Goal: Task Accomplishment & Management: Complete application form

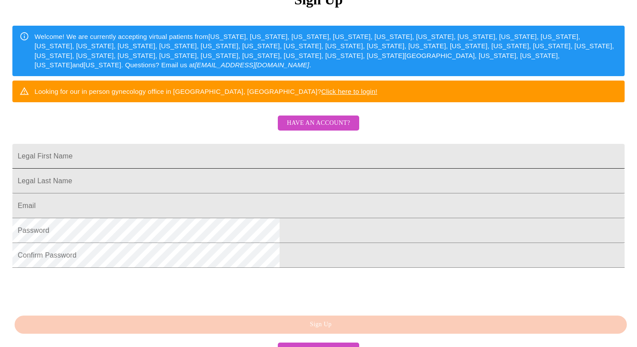
scroll to position [128, 0]
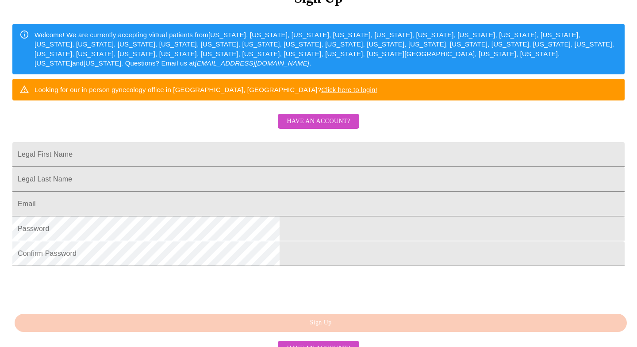
click at [308, 127] on span "Have an account?" at bounding box center [318, 121] width 63 height 11
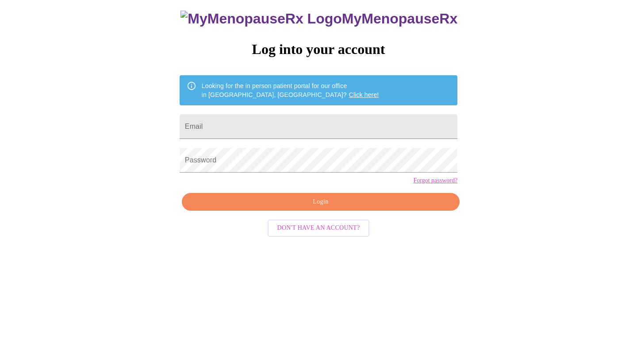
scroll to position [9, 0]
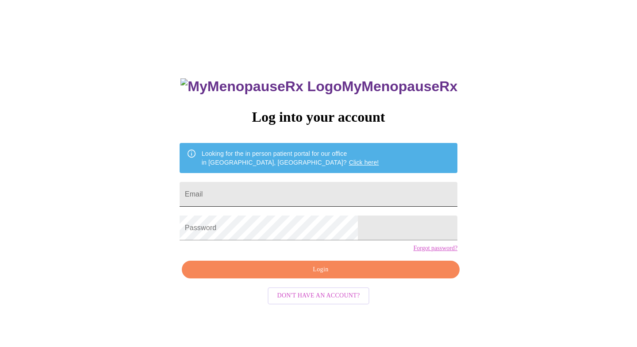
click at [267, 199] on input "Email" at bounding box center [319, 194] width 278 height 25
click at [413, 252] on link "Forgot password?" at bounding box center [435, 248] width 44 height 7
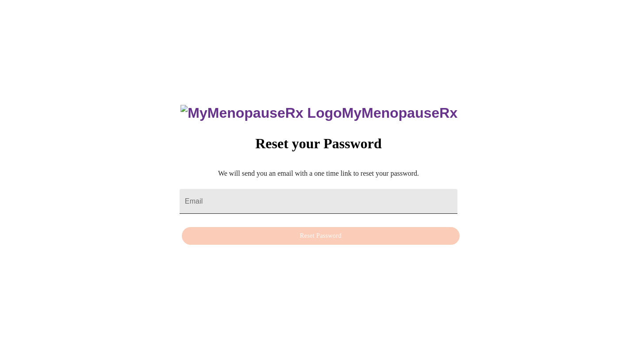
click at [243, 192] on input "Email" at bounding box center [319, 201] width 278 height 25
click at [174, 145] on div "MyMenopauseRx Reset your Password We will send you an email with a one time lin…" at bounding box center [319, 169] width 630 height 347
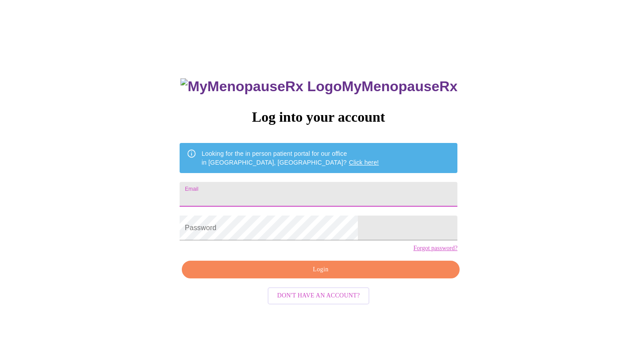
click at [243, 190] on input "Email" at bounding box center [319, 194] width 278 height 25
type input "[EMAIL_ADDRESS][DOMAIN_NAME]"
click at [287, 275] on span "Login" at bounding box center [320, 269] width 257 height 11
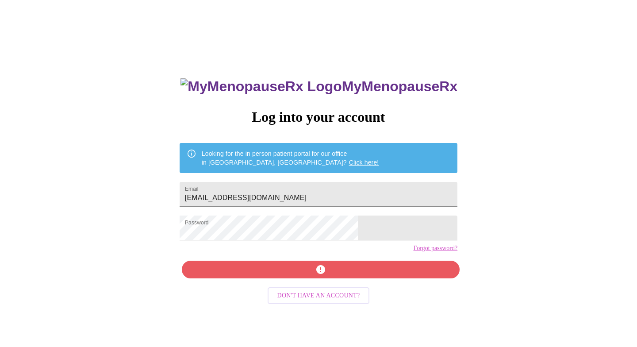
click at [413, 252] on link "Forgot password?" at bounding box center [435, 248] width 44 height 7
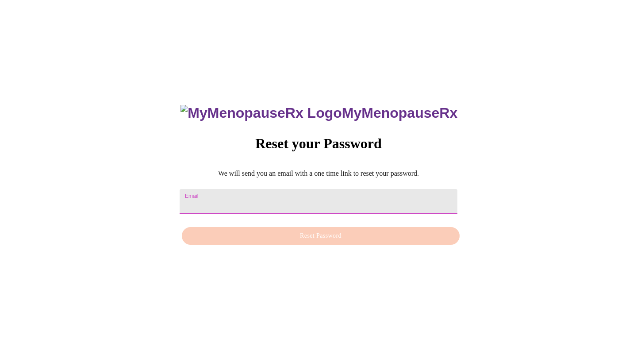
click at [248, 195] on input "Email" at bounding box center [319, 201] width 278 height 25
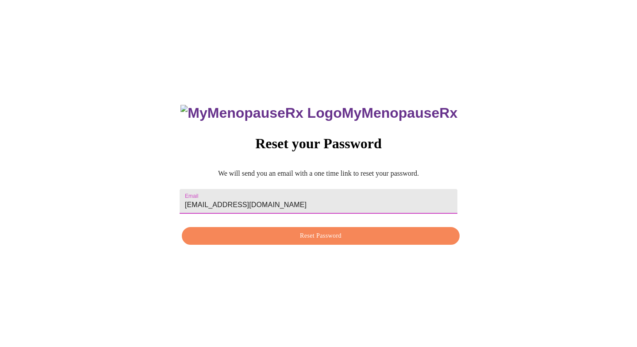
type input "[EMAIL_ADDRESS][DOMAIN_NAME]"
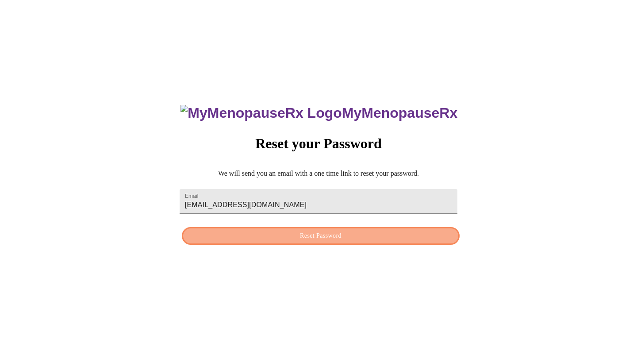
click at [380, 241] on button "Reset Password" at bounding box center [321, 236] width 278 height 18
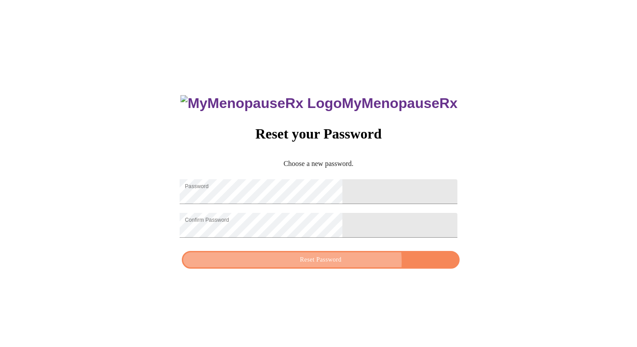
click at [349, 265] on span "Reset Password" at bounding box center [320, 259] width 257 height 11
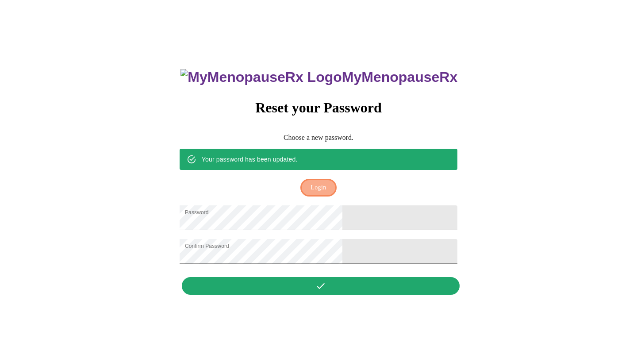
click at [316, 182] on span "Login" at bounding box center [317, 187] width 15 height 11
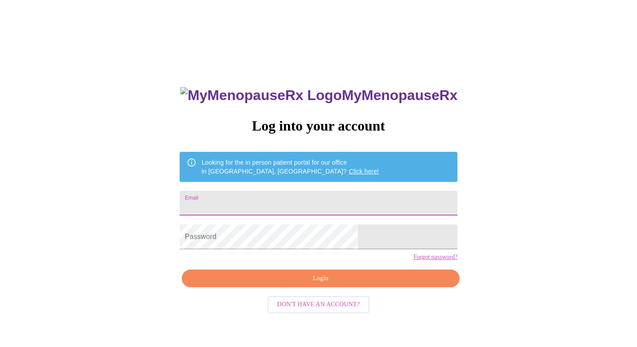
click at [271, 197] on input "Email" at bounding box center [319, 203] width 278 height 25
type input "[EMAIL_ADDRESS][DOMAIN_NAME]"
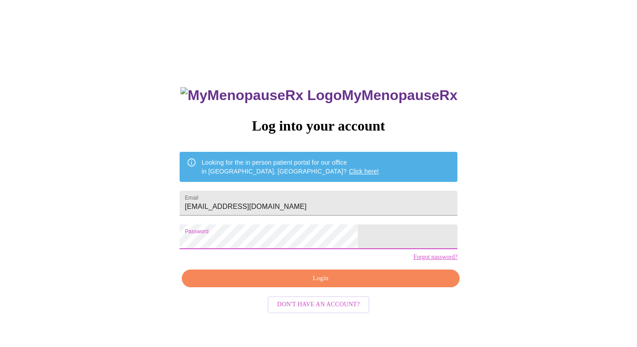
click at [318, 284] on span "Login" at bounding box center [320, 278] width 257 height 11
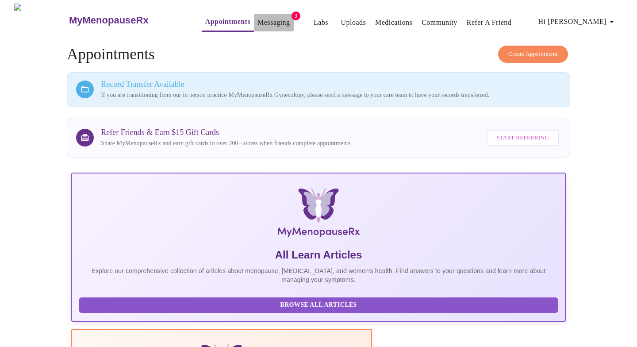
click at [257, 19] on link "Messaging" at bounding box center [273, 22] width 32 height 12
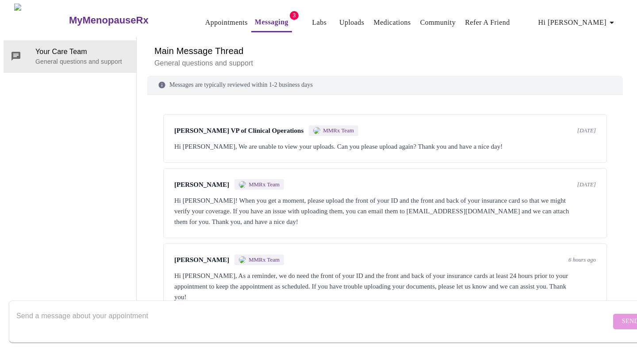
scroll to position [7, 0]
click at [327, 140] on div "Hi [PERSON_NAME], We are unable to view your uploads. Can you please upload aga…" at bounding box center [384, 145] width 421 height 11
click at [280, 126] on span "[PERSON_NAME] VP of Clinical Operations" at bounding box center [238, 130] width 129 height 8
click at [195, 180] on span "[PERSON_NAME]" at bounding box center [201, 184] width 55 height 8
click at [101, 307] on textarea "Send a message about your appointment" at bounding box center [313, 321] width 594 height 28
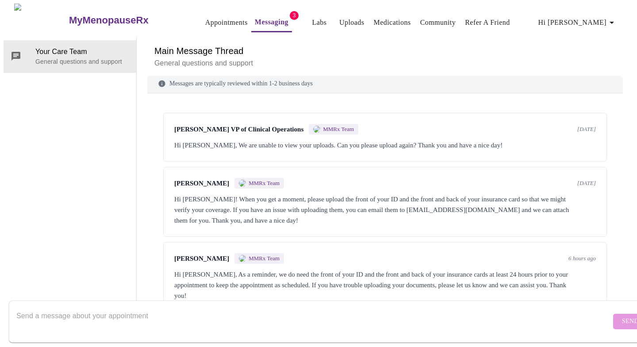
scroll to position [0, 0]
click at [339, 18] on link "Uploads" at bounding box center [351, 22] width 25 height 12
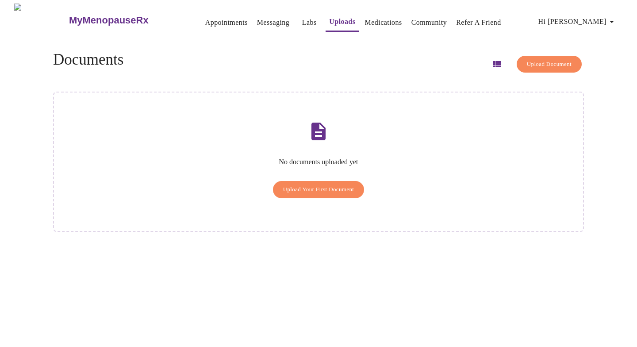
click at [305, 184] on span "Upload Your First Document" at bounding box center [318, 189] width 71 height 10
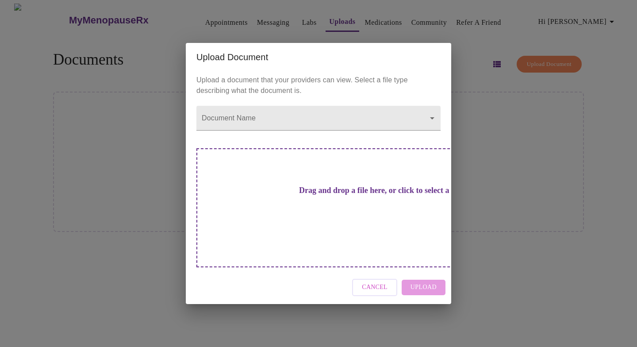
click at [340, 195] on h3 "Drag and drop a file here, or click to select a file" at bounding box center [380, 190] width 244 height 9
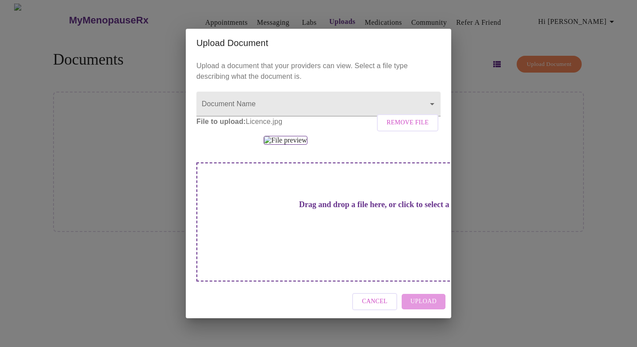
scroll to position [49, 0]
click at [296, 145] on img at bounding box center [285, 140] width 43 height 9
click at [248, 87] on body "MyMenopauseRx Appointments Messaging Labs Uploads Medications Community Refer a…" at bounding box center [319, 177] width 630 height 347
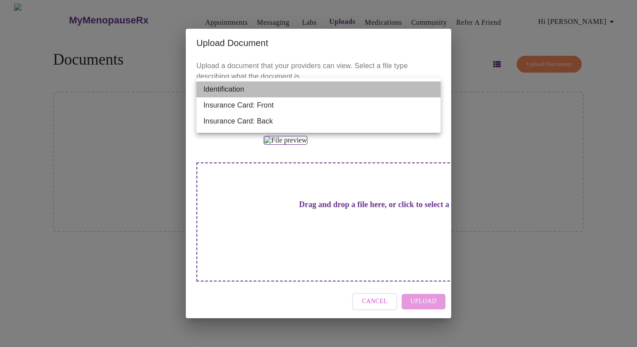
click at [260, 90] on li "Identification" at bounding box center [318, 89] width 244 height 16
type input "Identification"
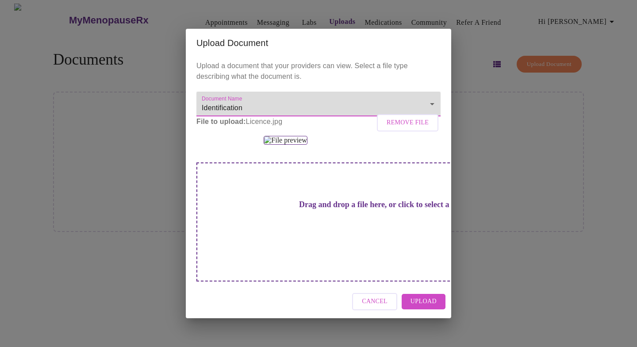
scroll to position [73, 0]
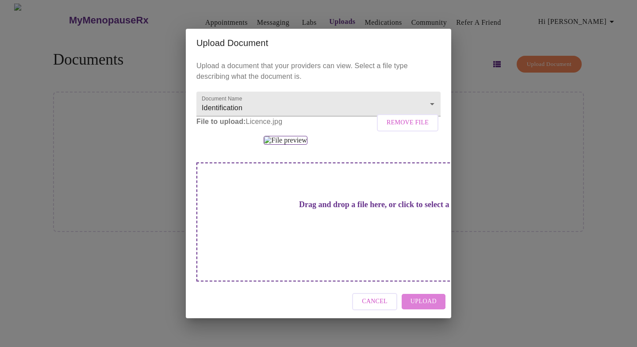
click at [414, 307] on span "Upload" at bounding box center [423, 301] width 26 height 11
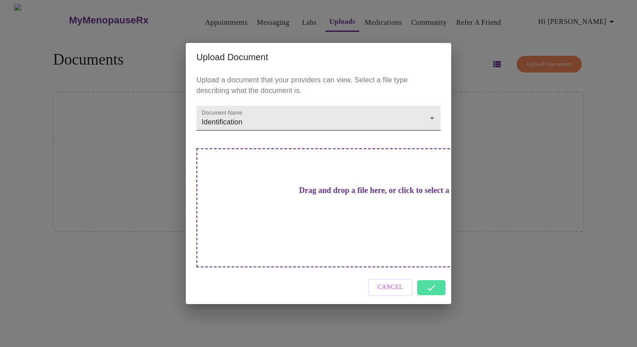
click at [372, 137] on body "MyMenopauseRx Appointments Messaging Labs Uploads Medications Community Refer a…" at bounding box center [319, 177] width 630 height 347
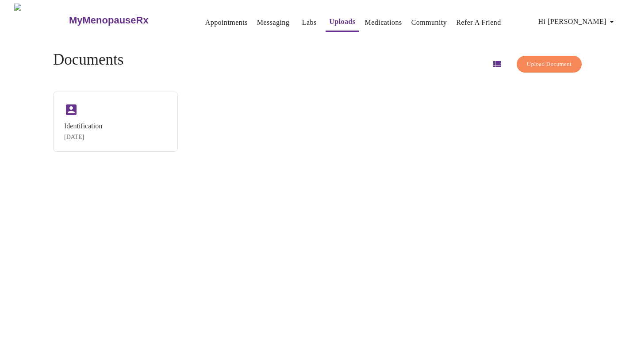
click at [368, 147] on div "Identification [DATE]" at bounding box center [318, 122] width 531 height 60
click at [527, 61] on span "Upload Document" at bounding box center [549, 64] width 45 height 10
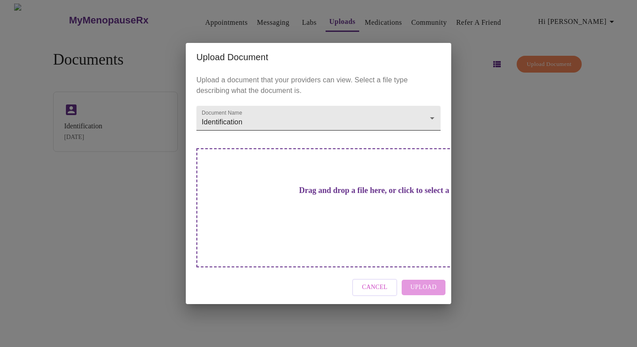
click at [313, 137] on body "MyMenopauseRx Appointments Messaging Labs Uploads Medications Community Refer a…" at bounding box center [319, 177] width 630 height 347
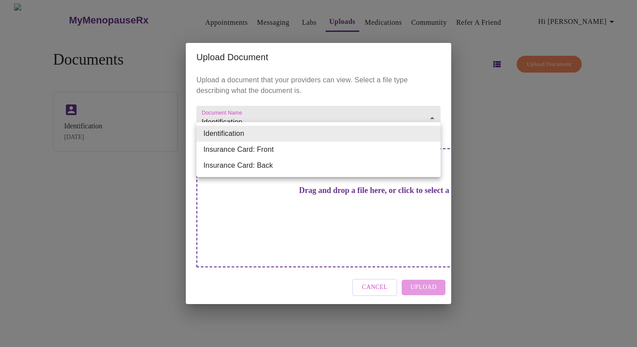
click at [311, 150] on li "Insurance Card: Front" at bounding box center [318, 149] width 244 height 16
type input "Insurance Card: Front"
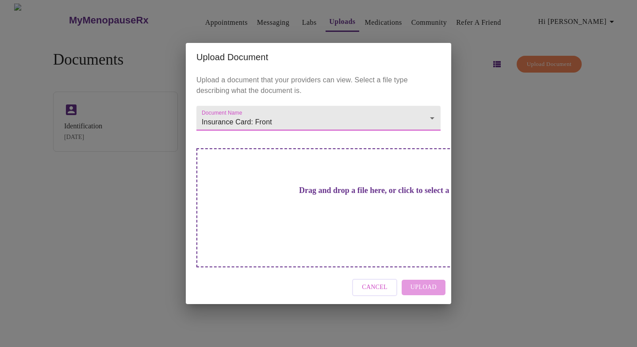
click at [332, 195] on h3 "Drag and drop a file here, or click to select a file" at bounding box center [380, 190] width 244 height 9
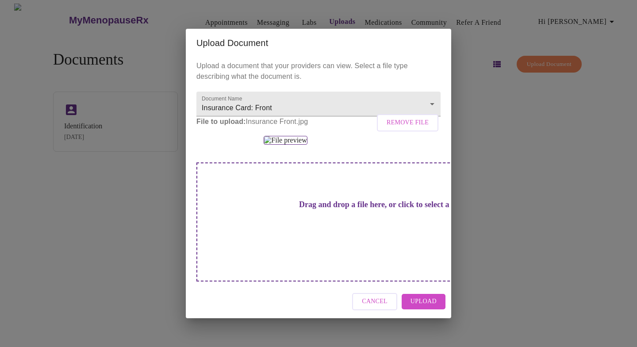
click at [424, 307] on span "Upload" at bounding box center [423, 301] width 26 height 11
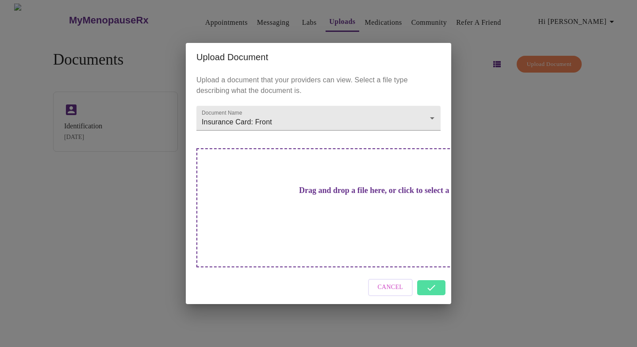
click at [432, 271] on div "Cancel" at bounding box center [318, 287] width 265 height 33
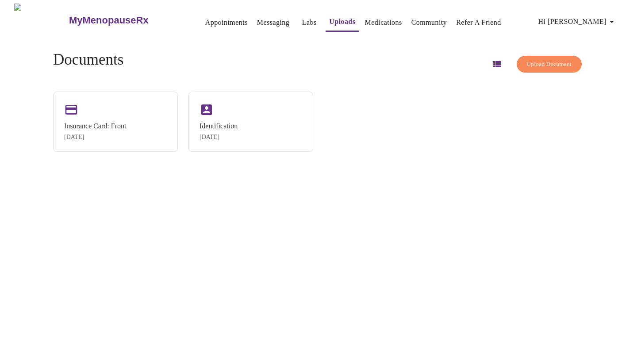
click at [527, 63] on span "Upload Document" at bounding box center [549, 64] width 45 height 10
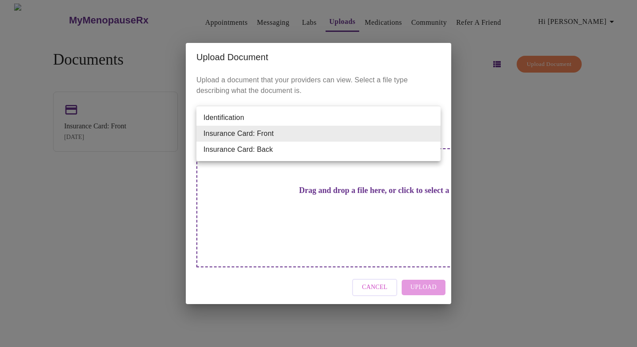
click at [350, 131] on body "MyMenopauseRx Appointments Messaging Labs Uploads Medications Community Refer a…" at bounding box center [319, 177] width 630 height 347
click at [343, 147] on li "Insurance Card: Back" at bounding box center [318, 149] width 244 height 16
type input "Insurance Card: Back"
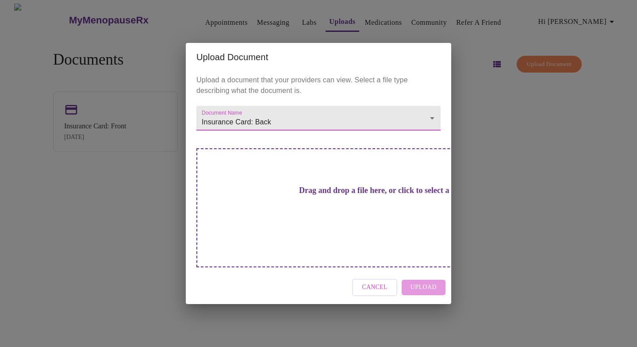
click at [331, 193] on h3 "Drag and drop a file here, or click to select a file" at bounding box center [380, 190] width 244 height 9
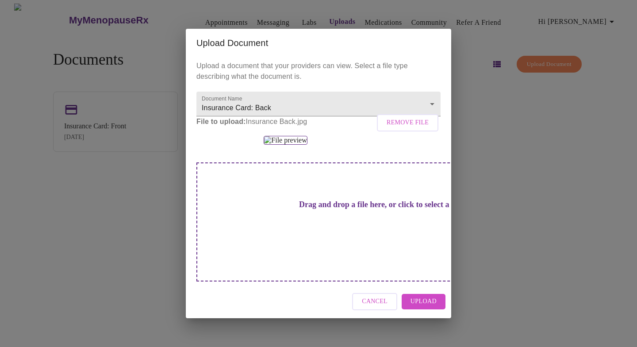
click at [426, 307] on span "Upload" at bounding box center [423, 301] width 26 height 11
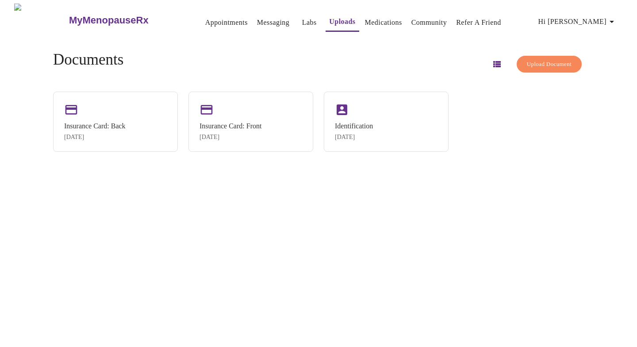
click at [257, 23] on link "Messaging" at bounding box center [273, 22] width 32 height 12
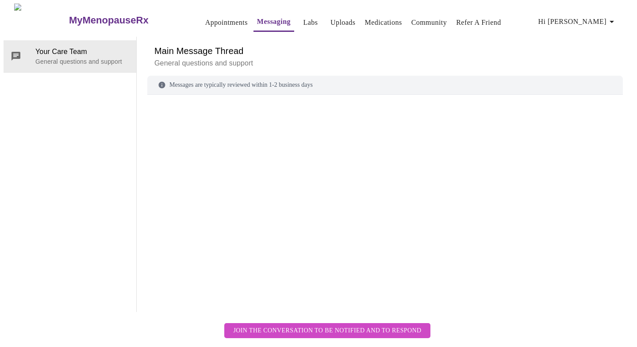
scroll to position [7, 0]
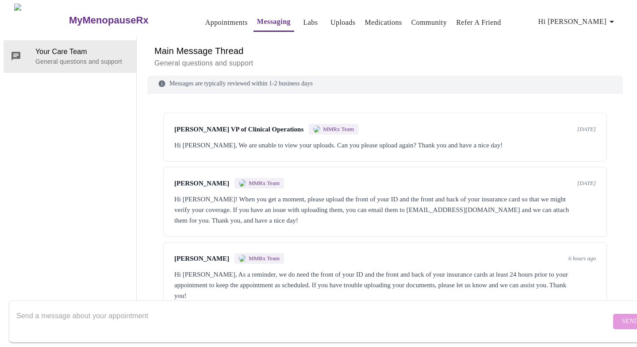
click at [299, 307] on textarea "Send a message about your appointment" at bounding box center [313, 321] width 594 height 28
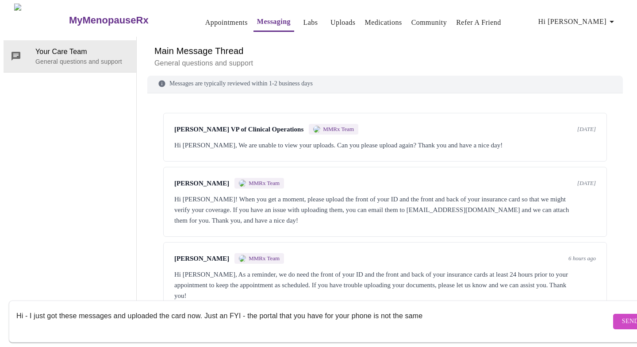
click at [278, 307] on textarea "Hi - I just got these messages and uploaded the card now. Just an FYI - the por…" at bounding box center [313, 321] width 594 height 28
click at [447, 307] on textarea "Hi - I just got these messages and uploaded the card now. Just an FYI - the por…" at bounding box center [313, 321] width 594 height 28
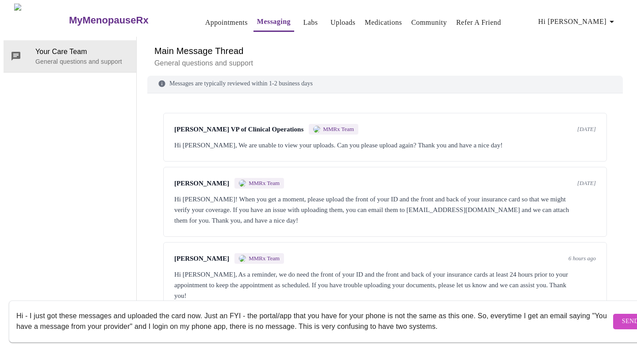
type textarea "Hi - I just got these messages and uploaded the card now. Just an FYI - the por…"
click at [622, 316] on span "Send" at bounding box center [630, 321] width 17 height 11
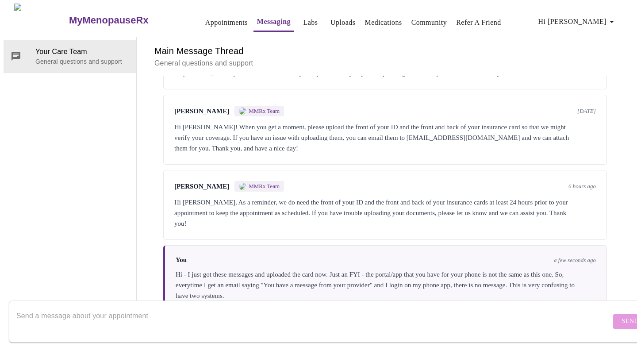
scroll to position [0, 0]
click at [205, 21] on link "Appointments" at bounding box center [226, 22] width 42 height 12
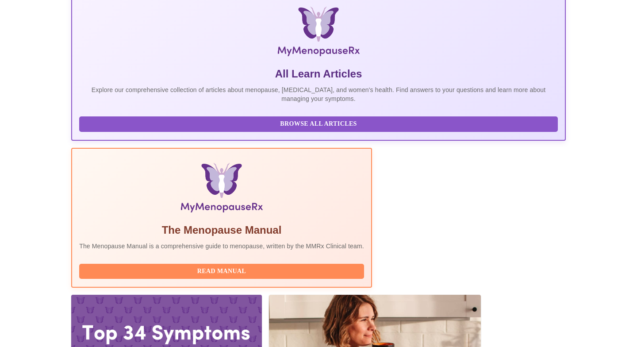
scroll to position [183, 0]
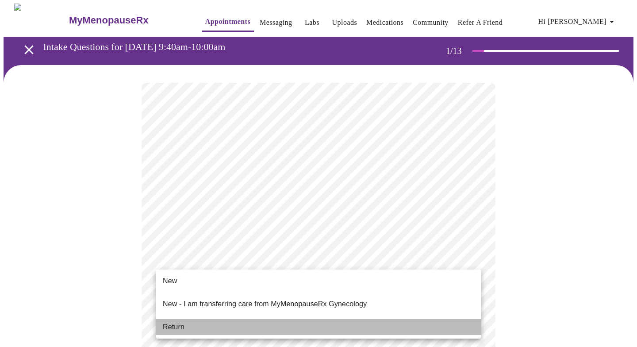
click at [325, 322] on li "Return" at bounding box center [318, 327] width 325 height 16
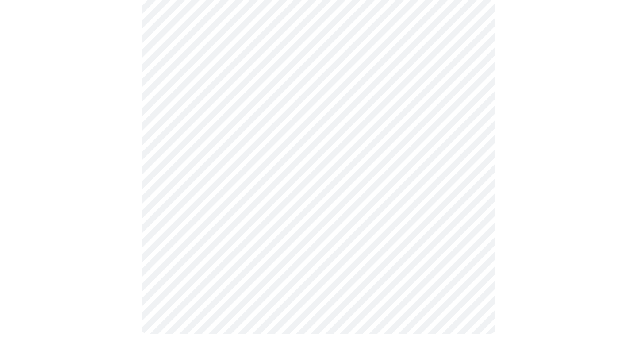
scroll to position [515, 0]
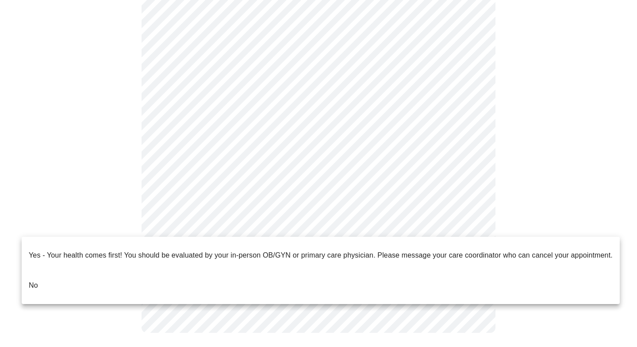
click at [210, 270] on li "No" at bounding box center [321, 285] width 598 height 30
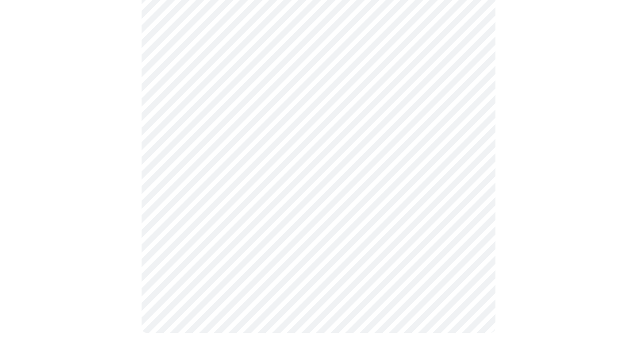
scroll to position [0, 0]
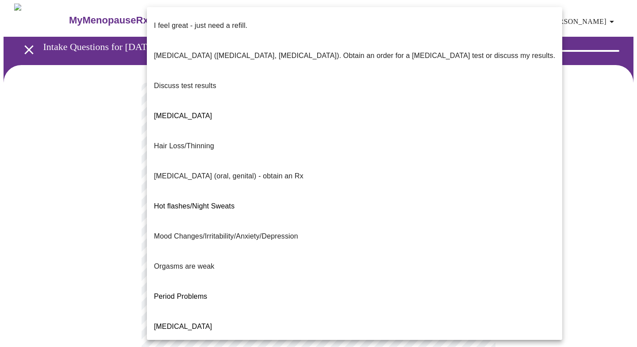
click at [381, 184] on body "MyMenopauseRx Appointments Messaging Labs Uploads Medications Community Refer a…" at bounding box center [319, 310] width 630 height 613
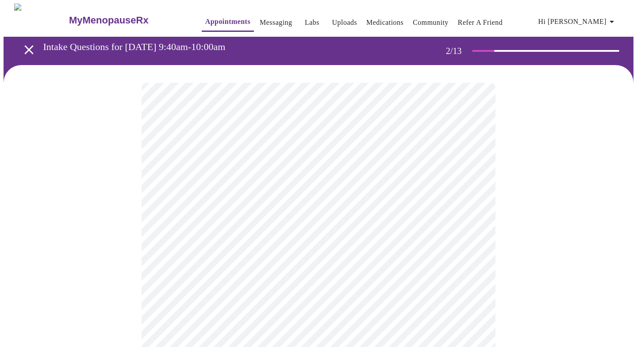
click at [501, 244] on div at bounding box center [319, 338] width 630 height 547
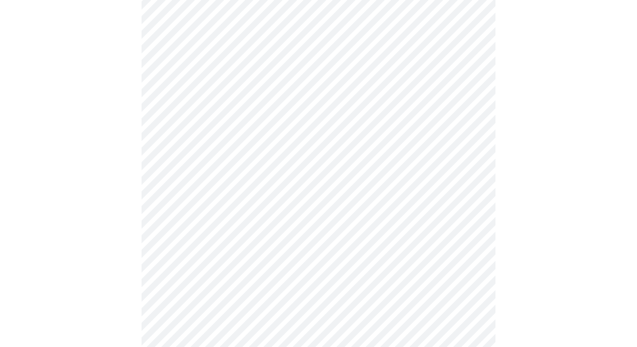
scroll to position [129, 0]
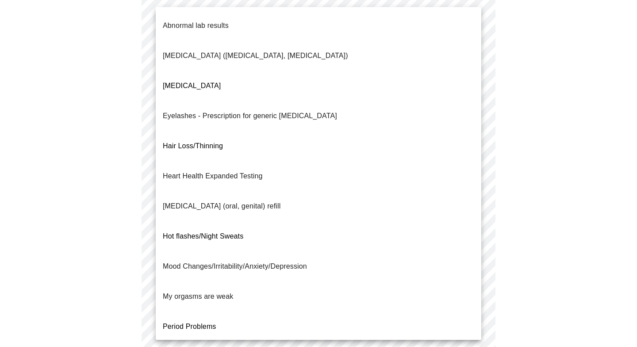
click at [393, 138] on body "MyMenopauseRx Appointments Messaging Labs Uploads Medications Community Refer a…" at bounding box center [319, 179] width 630 height 608
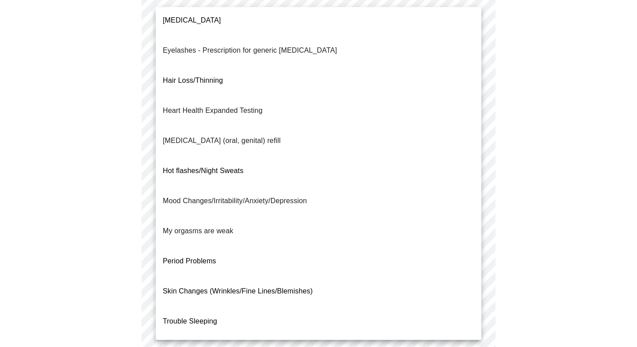
scroll to position [0, 0]
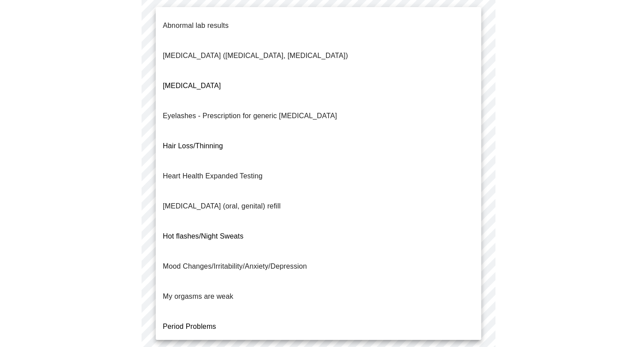
click at [566, 197] on div at bounding box center [318, 173] width 637 height 347
click at [464, 132] on body "MyMenopauseRx Appointments Messaging Labs Uploads Medications Community Refer a…" at bounding box center [319, 179] width 630 height 608
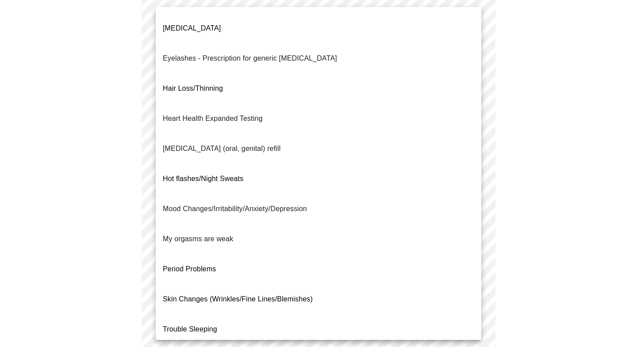
scroll to position [65, 0]
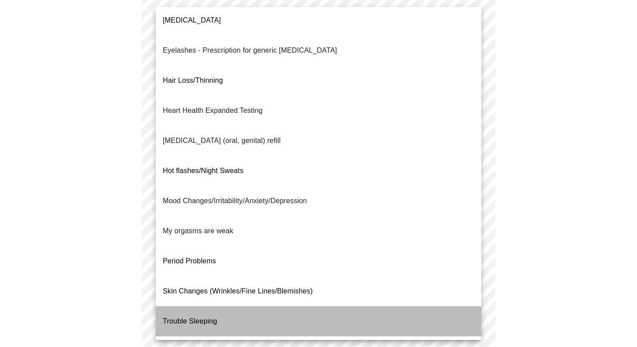
click at [369, 306] on li "Trouble Sleeping" at bounding box center [318, 321] width 325 height 30
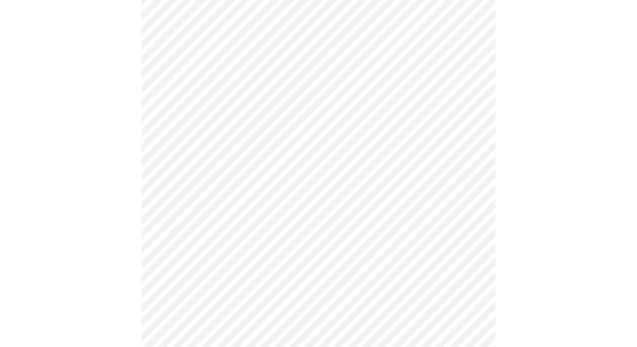
click at [518, 194] on div at bounding box center [319, 207] width 630 height 542
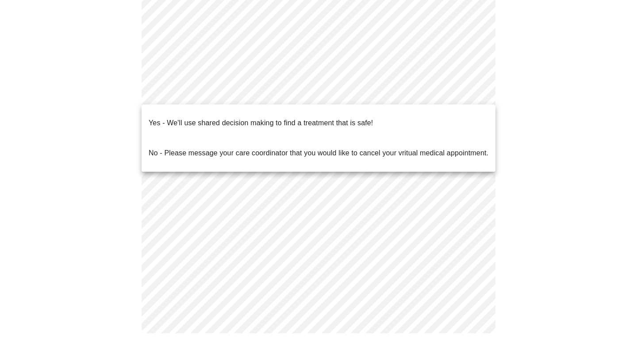
click at [401, 96] on body "MyMenopauseRx Appointments Messaging Labs Uploads Medications Community Refer a…" at bounding box center [319, 49] width 630 height 603
click at [398, 115] on li "Yes - We'll use shared decision making to find a treatment that is safe!" at bounding box center [318, 123] width 354 height 30
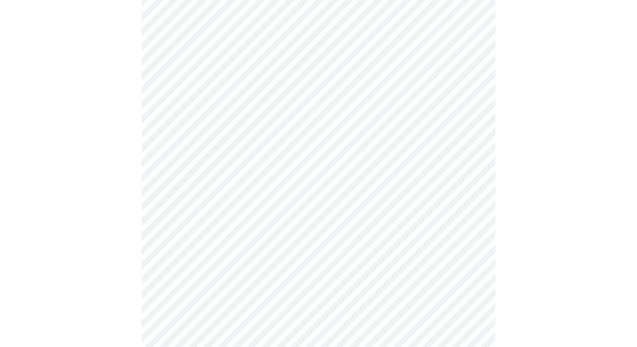
scroll to position [105, 0]
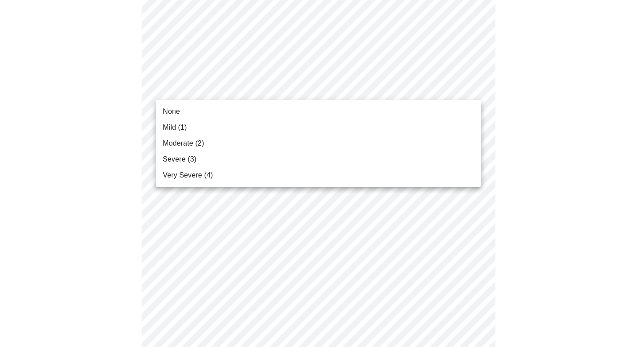
click at [385, 124] on li "Mild (1)" at bounding box center [318, 127] width 325 height 16
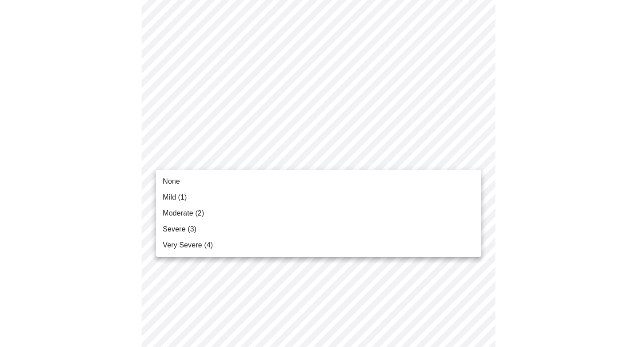
click at [388, 179] on li "None" at bounding box center [318, 181] width 325 height 16
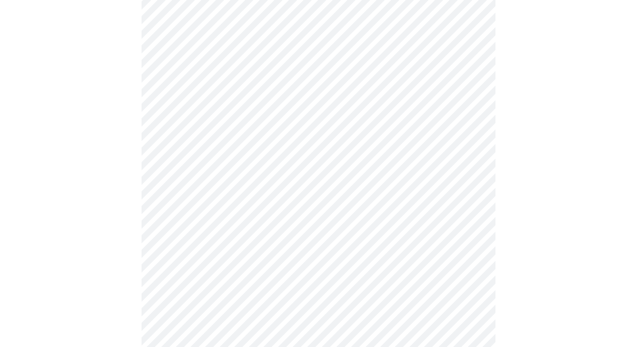
scroll to position [188, 0]
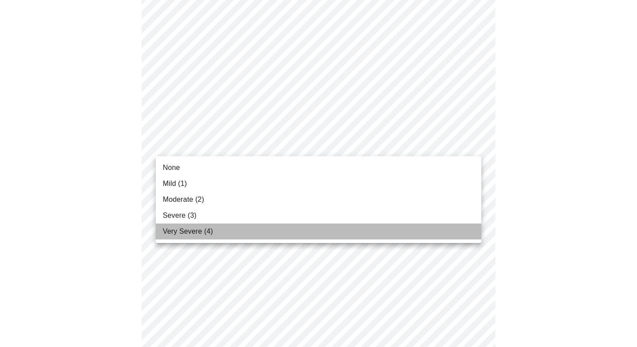
click at [371, 233] on li "Very Severe (4)" at bounding box center [318, 231] width 325 height 16
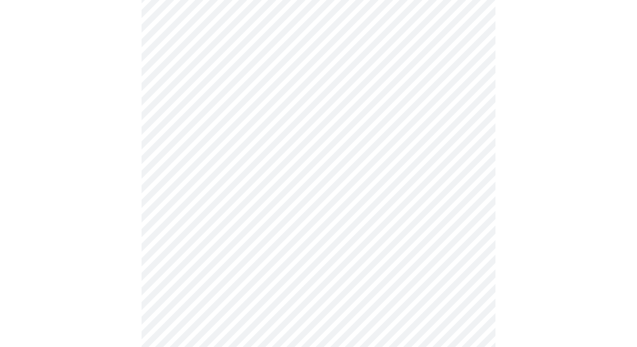
scroll to position [306, 0]
click at [399, 102] on body "MyMenopauseRx Appointments Messaging Labs Uploads Medications Community Refer a…" at bounding box center [319, 266] width 630 height 1139
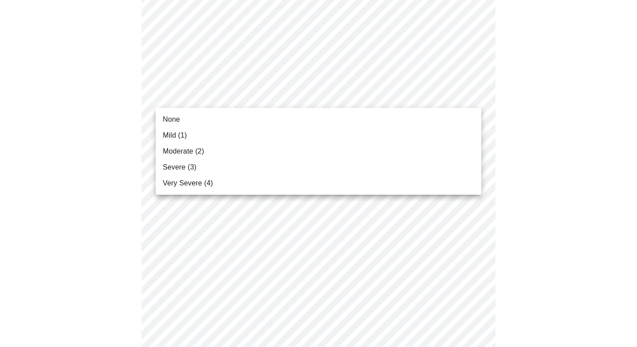
click at [383, 139] on li "Mild (1)" at bounding box center [318, 135] width 325 height 16
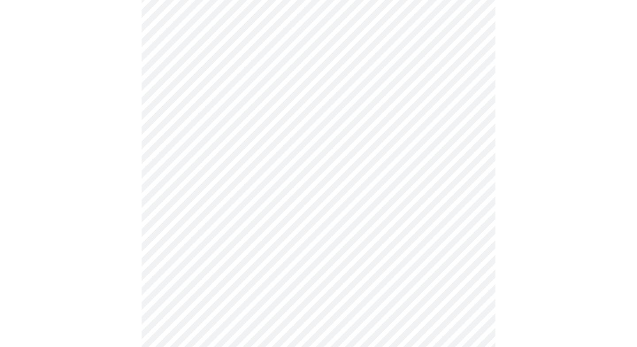
click at [384, 160] on body "MyMenopauseRx Appointments Messaging Labs Uploads Medications Community Refer a…" at bounding box center [319, 260] width 630 height 1127
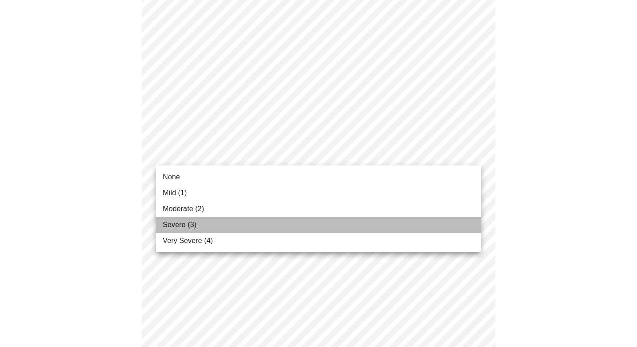
click at [371, 224] on li "Severe (3)" at bounding box center [318, 225] width 325 height 16
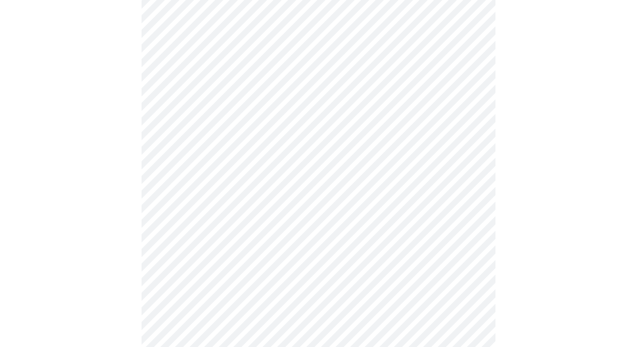
scroll to position [412, 0]
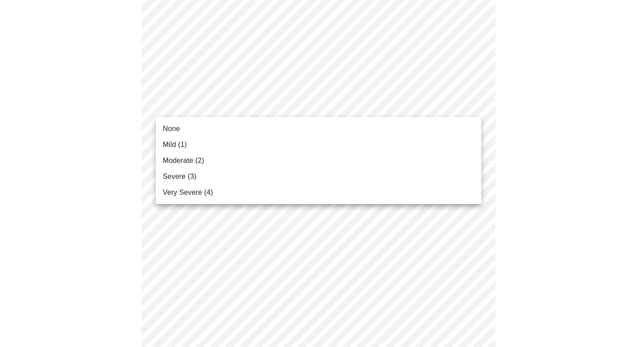
click at [417, 112] on body "MyMenopauseRx Appointments Messaging Labs Uploads Medications Community Refer a…" at bounding box center [319, 148] width 630 height 1114
click at [413, 123] on li "None" at bounding box center [318, 129] width 325 height 16
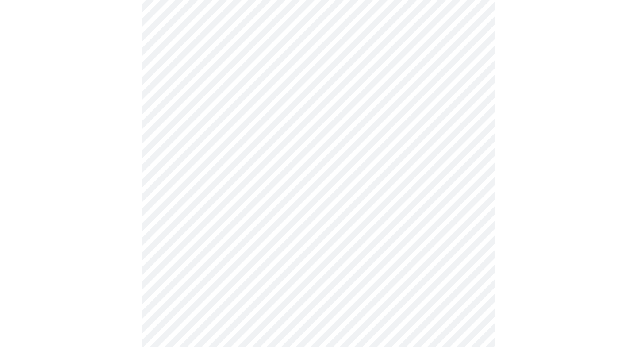
scroll to position [504, 0]
click at [415, 87] on body "MyMenopauseRx Appointments Messaging Labs Uploads Medications Community Refer a…" at bounding box center [319, 50] width 630 height 1102
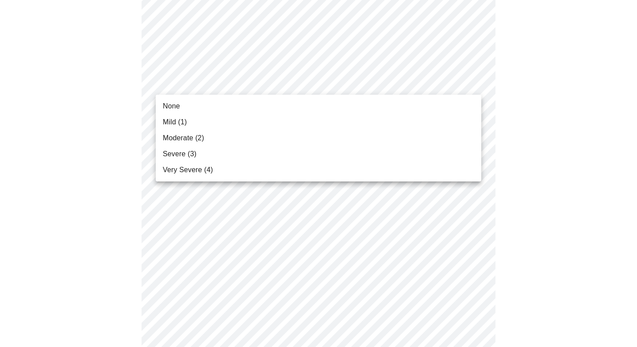
click at [390, 143] on li "Moderate (2)" at bounding box center [318, 138] width 325 height 16
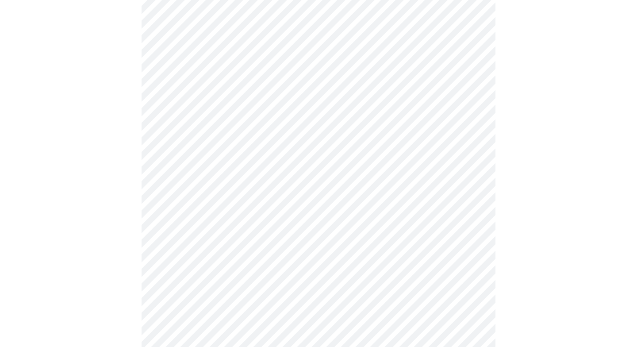
scroll to position [595, 0]
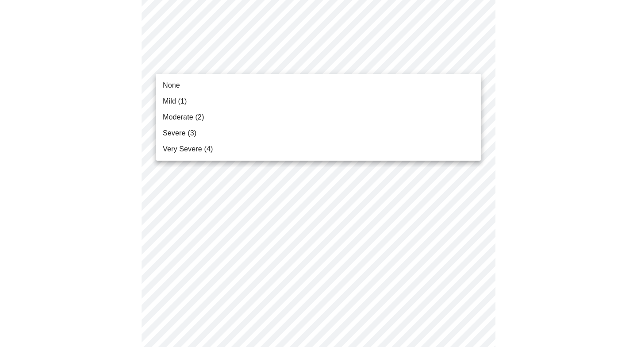
click at [389, 83] on li "None" at bounding box center [318, 85] width 325 height 16
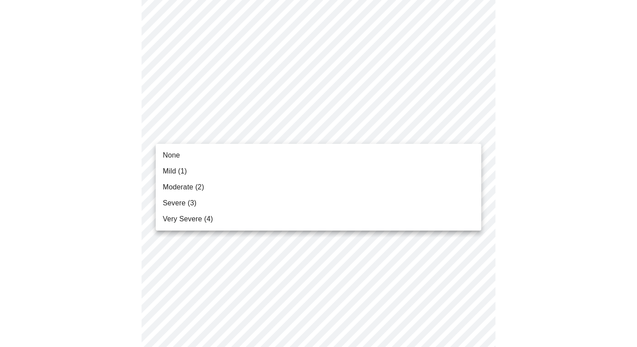
click at [371, 186] on li "Moderate (2)" at bounding box center [318, 187] width 325 height 16
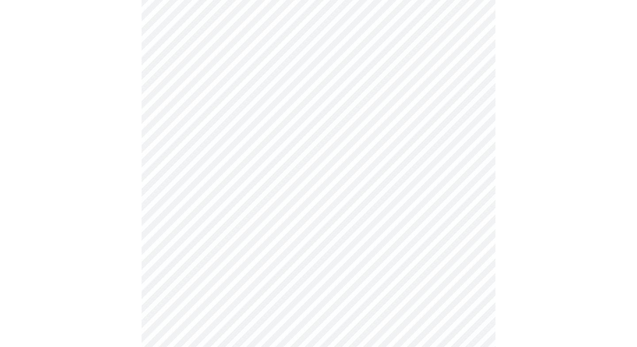
scroll to position [712, 0]
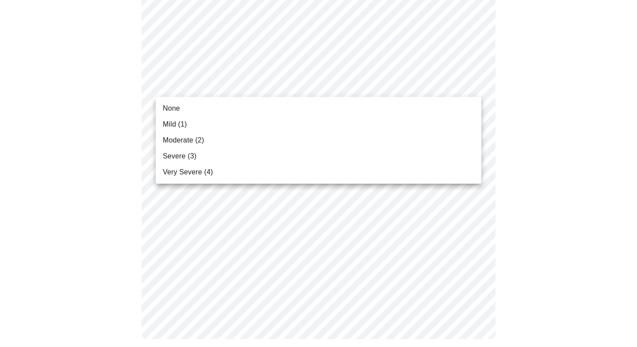
click at [343, 123] on li "Mild (1)" at bounding box center [318, 124] width 325 height 16
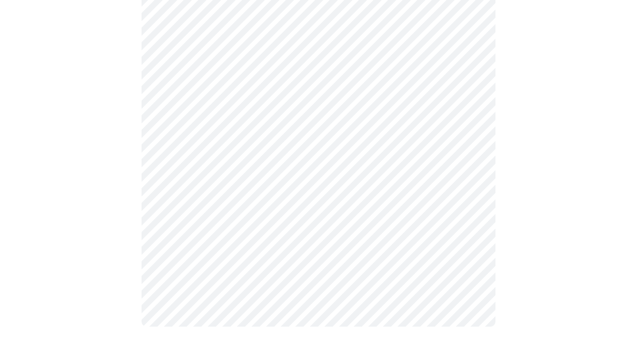
scroll to position [706, 0]
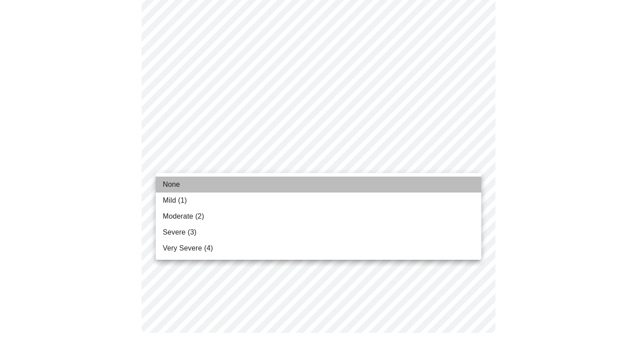
click at [349, 182] on li "None" at bounding box center [318, 184] width 325 height 16
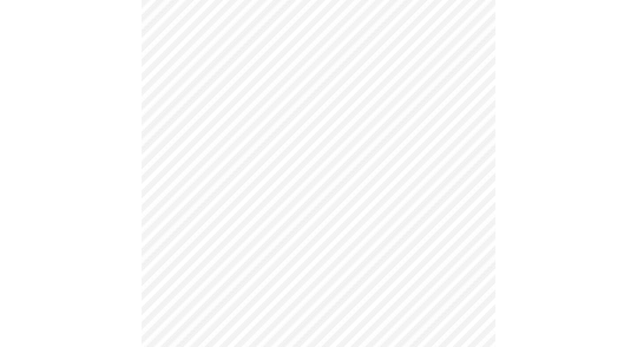
scroll to position [435, 0]
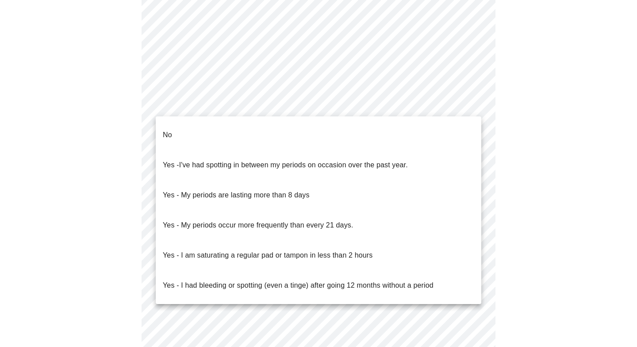
click at [336, 105] on body "MyMenopauseRx Appointments Messaging Labs Uploads Medications Community Refer a…" at bounding box center [319, 4] width 630 height 873
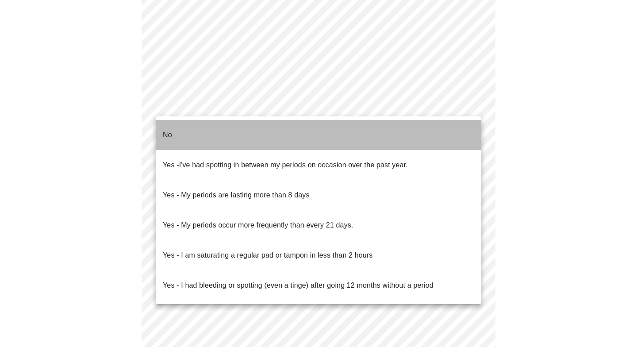
click at [319, 137] on li "No" at bounding box center [318, 135] width 325 height 30
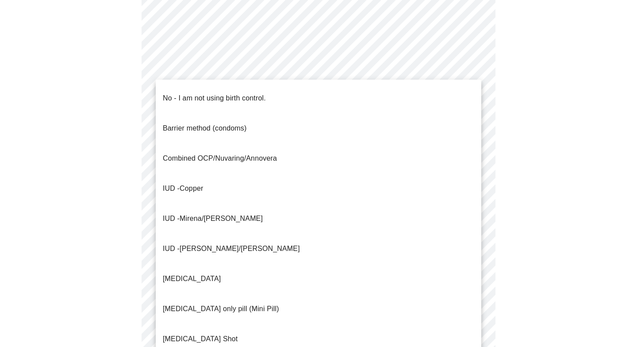
click at [385, 171] on body "MyMenopauseRx Appointments Messaging Labs Uploads Medications Community Refer a…" at bounding box center [319, 1] width 630 height 867
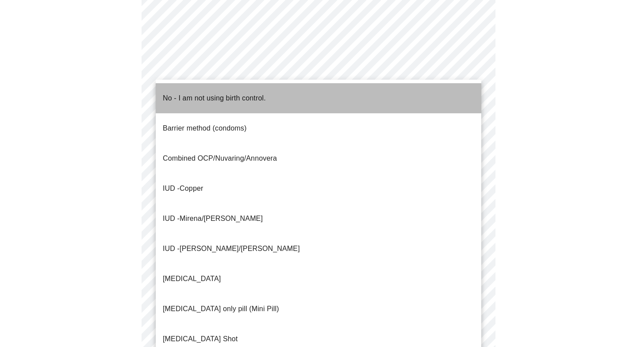
click at [344, 102] on li "No - I am not using birth control." at bounding box center [318, 98] width 325 height 30
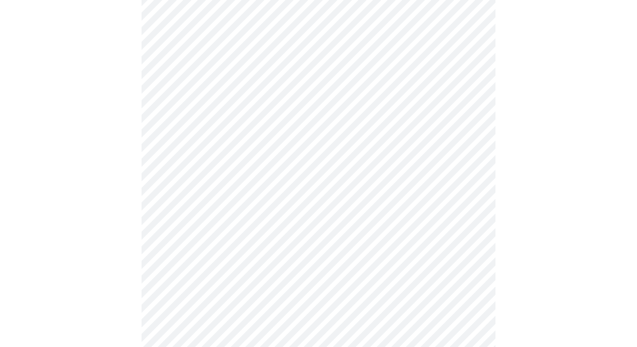
click at [339, 235] on body "MyMenopauseRx Appointments Messaging Labs Uploads Medications Community Refer a…" at bounding box center [319, -1] width 630 height 862
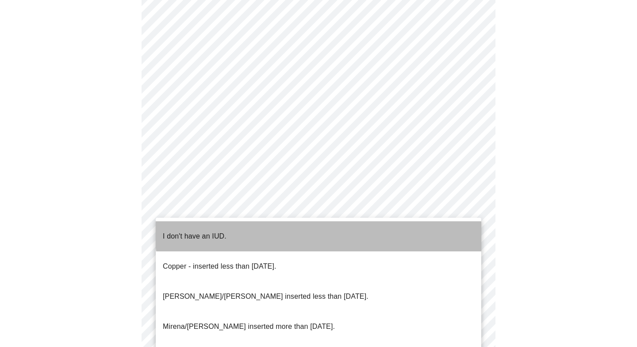
click at [325, 230] on li "I don't have an IUD." at bounding box center [318, 236] width 325 height 30
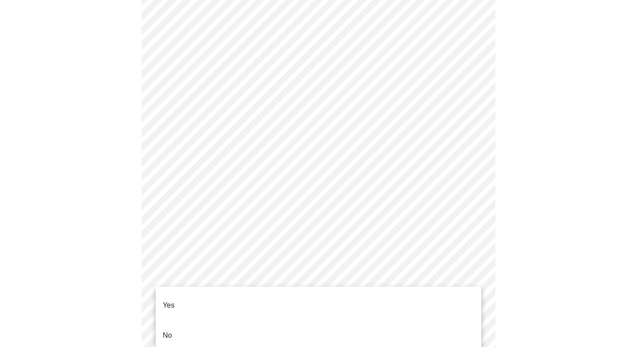
click at [333, 295] on li "Yes" at bounding box center [318, 305] width 325 height 30
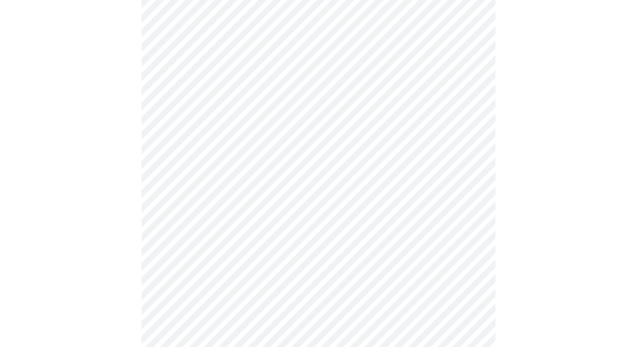
scroll to position [187, 0]
click at [388, 45] on body "MyMenopauseRx Appointments Messaging Labs Uploads Medications Community Refer a…" at bounding box center [319, 174] width 630 height 716
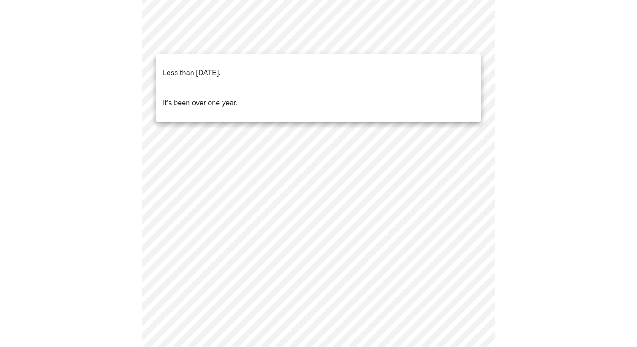
click at [371, 67] on li "Less than [DATE]." at bounding box center [318, 73] width 325 height 30
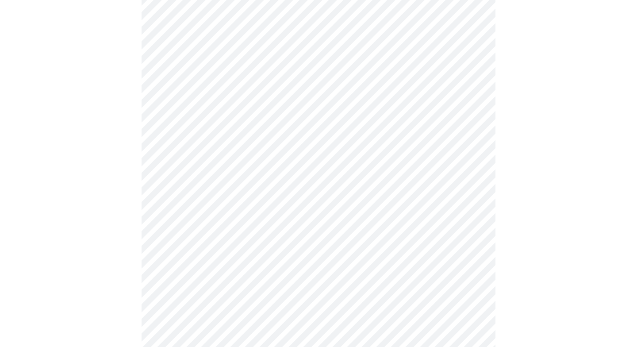
click at [466, 122] on body "MyMenopauseRx Appointments Messaging Labs Uploads Medications Community Refer a…" at bounding box center [319, 171] width 630 height 711
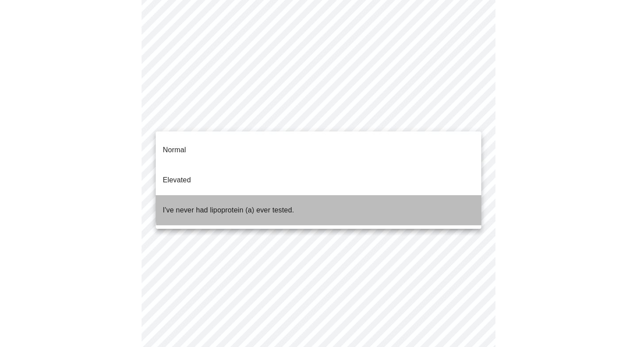
click at [345, 195] on li "I've never had lipoprotein (a) ever tested." at bounding box center [318, 210] width 325 height 30
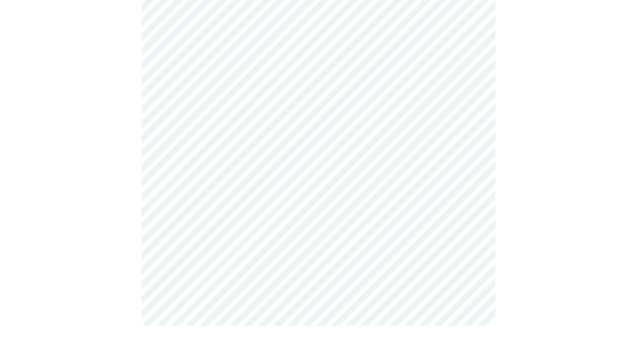
scroll to position [0, 0]
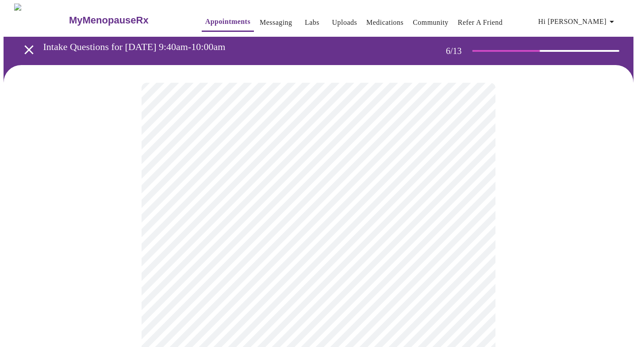
click at [340, 253] on body "MyMenopauseRx Appointments Messaging Labs Uploads Medications Community Refer a…" at bounding box center [319, 240] width 630 height 472
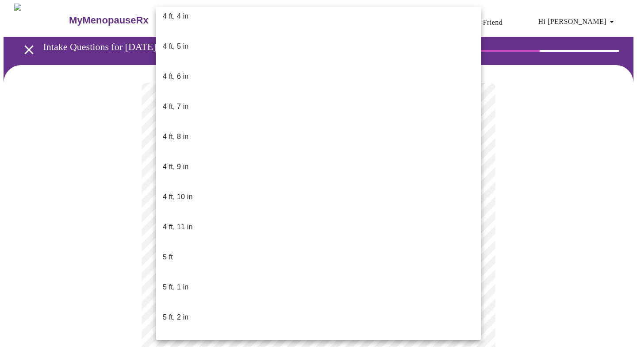
scroll to position [493, 0]
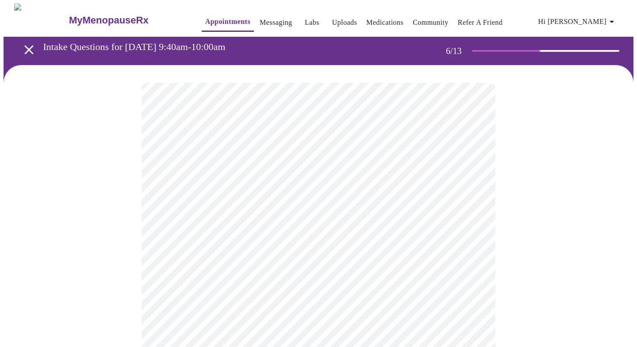
click at [541, 237] on div at bounding box center [319, 267] width 630 height 405
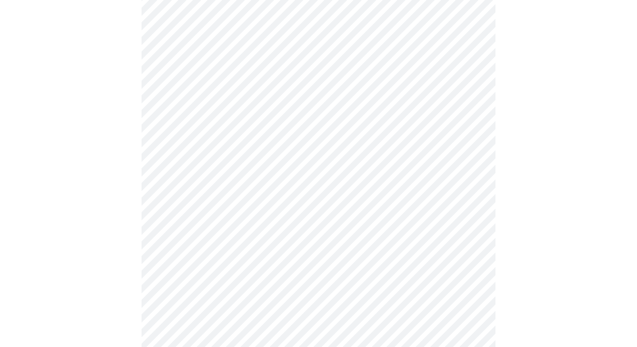
scroll to position [2346, 0]
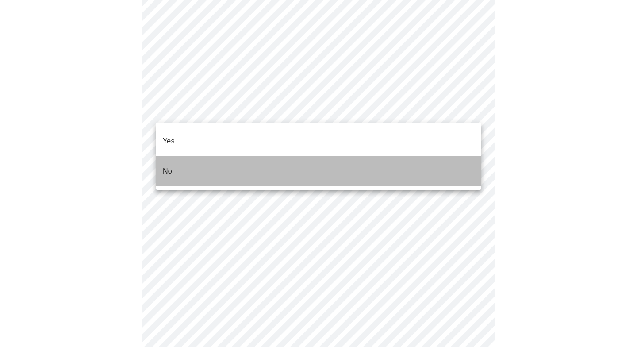
click at [346, 156] on li "No" at bounding box center [318, 171] width 325 height 30
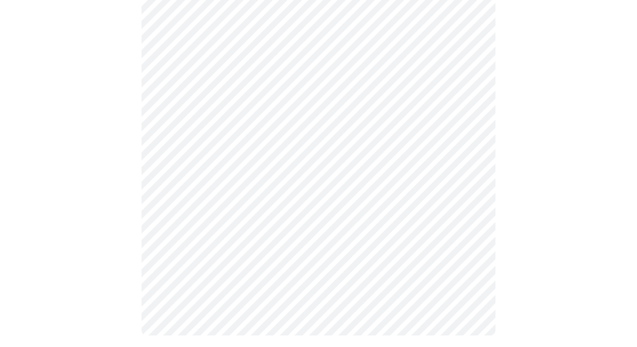
scroll to position [517, 0]
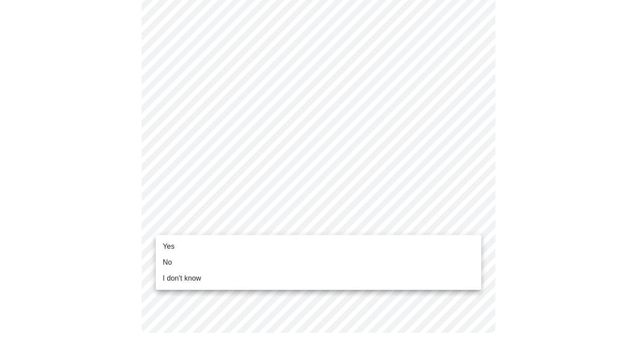
click at [224, 261] on li "No" at bounding box center [318, 262] width 325 height 16
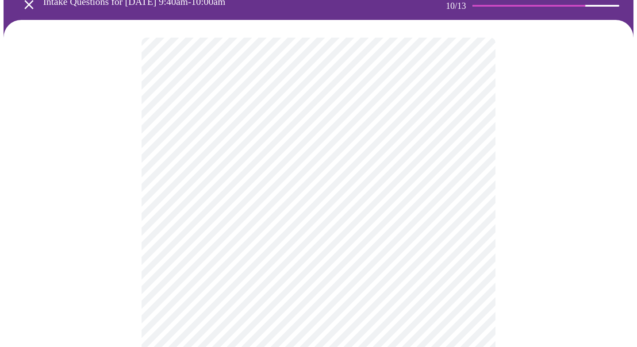
scroll to position [66, 0]
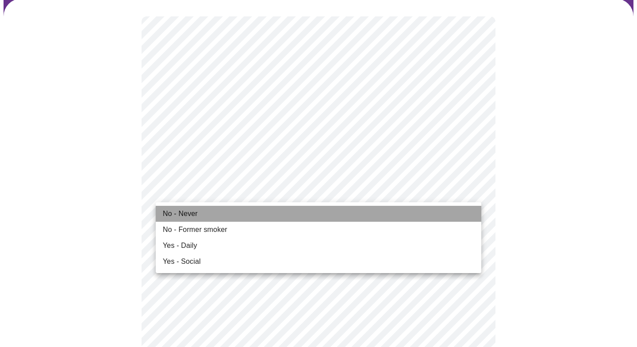
click at [276, 206] on li "No - Never" at bounding box center [318, 214] width 325 height 16
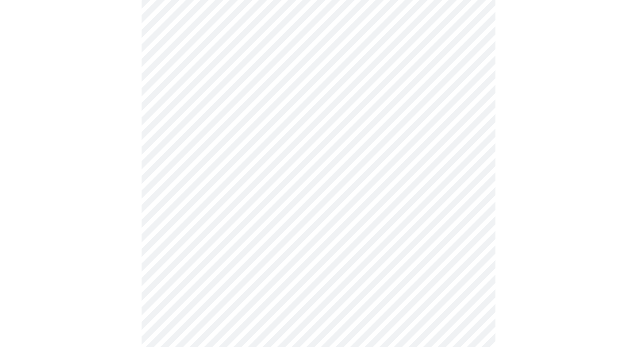
scroll to position [655, 0]
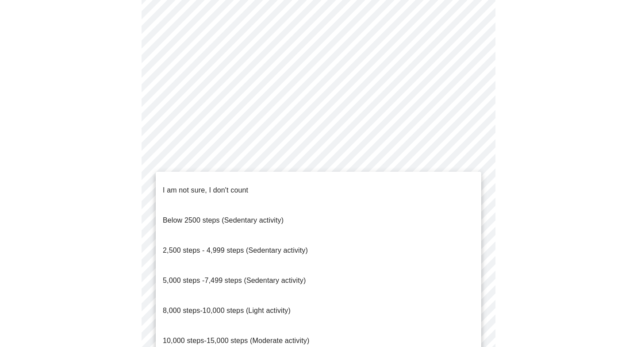
click at [187, 276] on span "5,000 steps -7,499 steps (Sedentary activity)" at bounding box center [234, 280] width 143 height 8
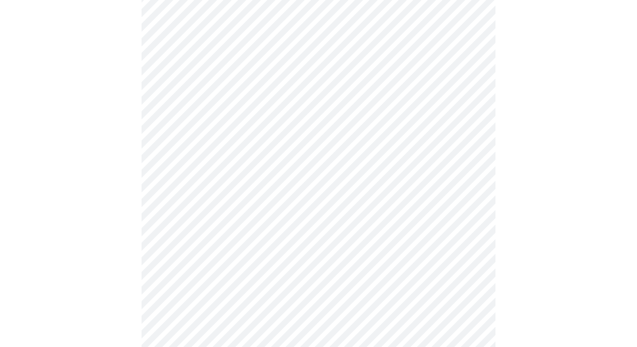
scroll to position [746, 0]
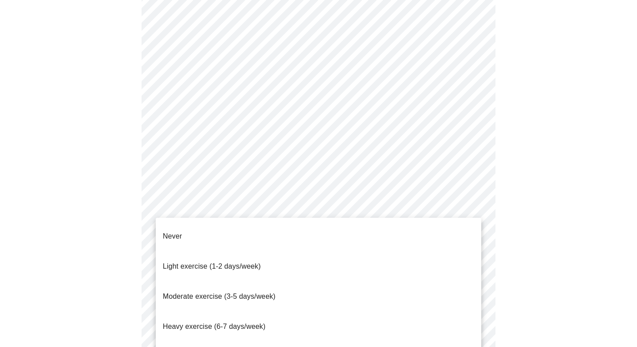
click at [260, 292] on span "Moderate exercise (3-5 days/week)" at bounding box center [219, 296] width 113 height 8
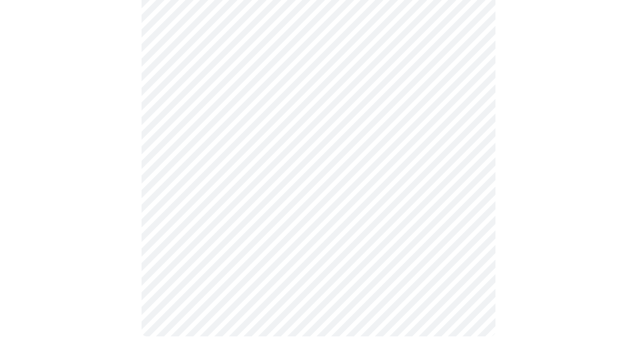
scroll to position [801, 0]
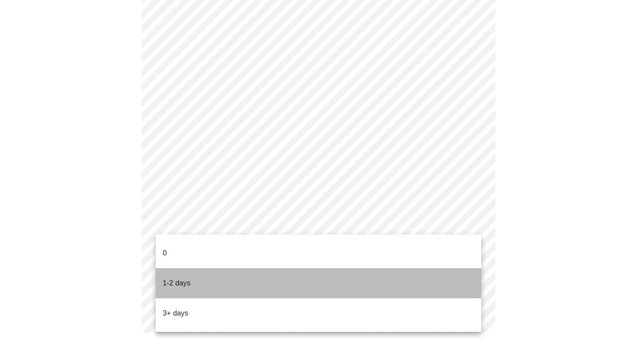
click at [215, 268] on li "1-2 days" at bounding box center [318, 283] width 325 height 30
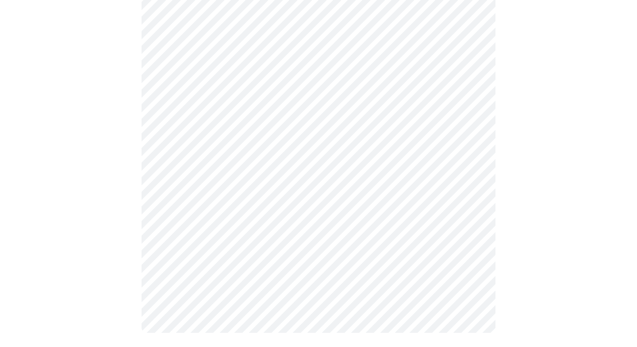
scroll to position [0, 0]
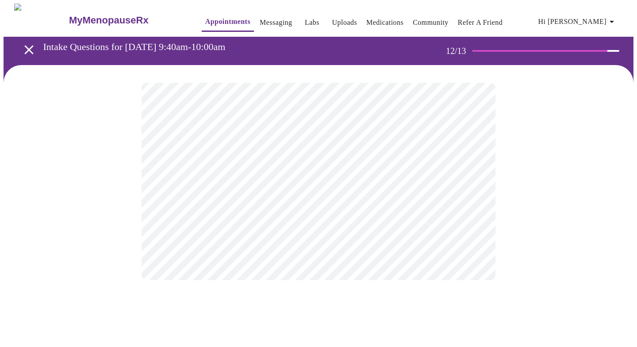
click at [374, 180] on body "MyMenopauseRx Appointments Messaging Labs Uploads Medications Community Refer a…" at bounding box center [319, 151] width 630 height 294
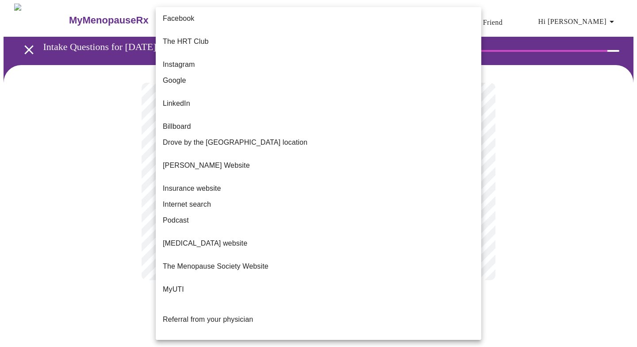
click at [509, 191] on div at bounding box center [318, 173] width 637 height 347
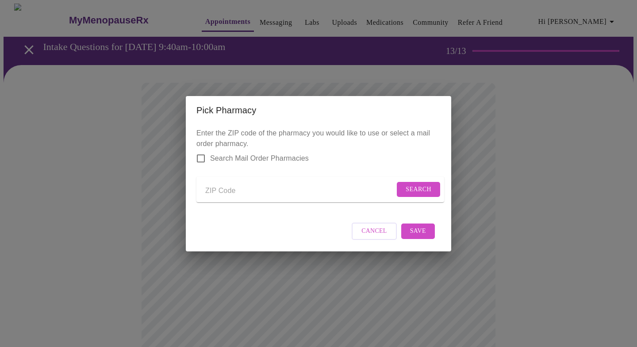
click at [226, 185] on input "Send a message to your care team" at bounding box center [299, 191] width 189 height 14
type input "60189"
click at [415, 193] on button "Search" at bounding box center [418, 189] width 43 height 15
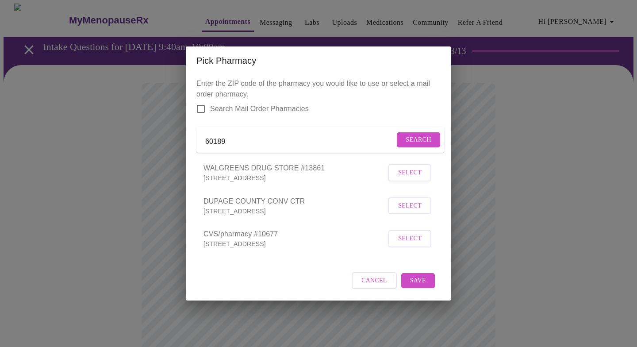
click at [284, 239] on span "CVS/pharmacy #10677" at bounding box center [294, 234] width 183 height 11
click at [401, 242] on span "Select" at bounding box center [409, 238] width 23 height 11
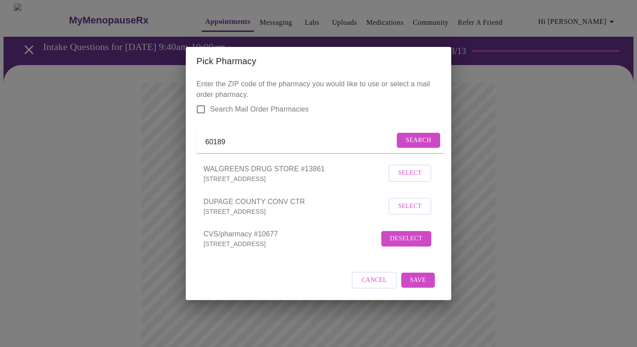
click at [423, 286] on span "Save" at bounding box center [418, 280] width 16 height 11
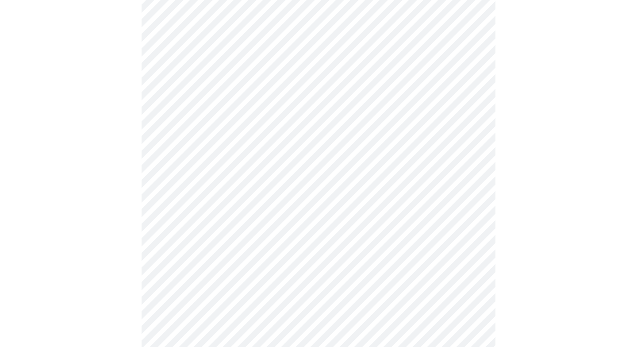
scroll to position [318, 0]
